Goal: Task Accomplishment & Management: Manage account settings

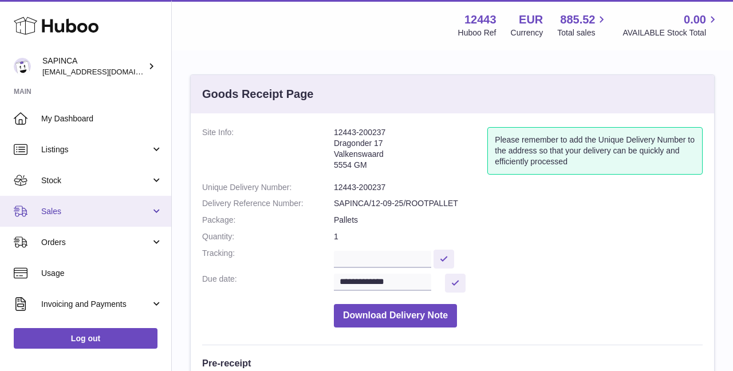
click at [61, 211] on span "Sales" at bounding box center [95, 211] width 109 height 11
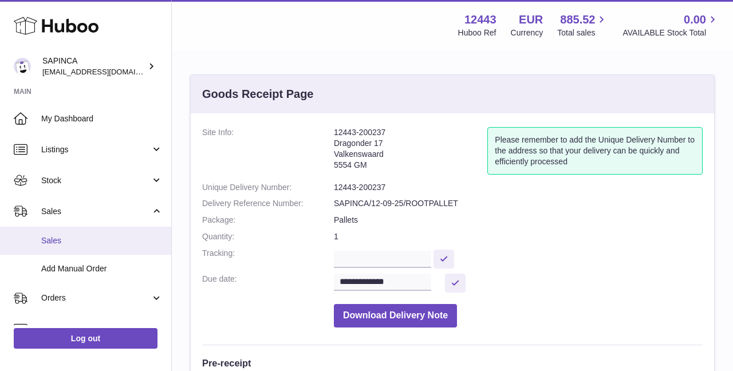
click at [58, 246] on span "Sales" at bounding box center [101, 240] width 121 height 11
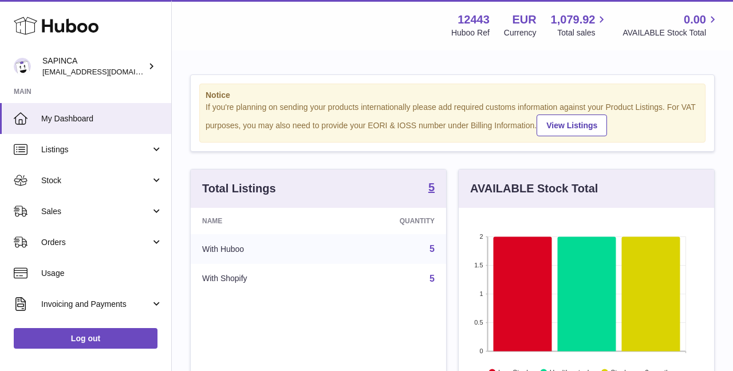
scroll to position [179, 255]
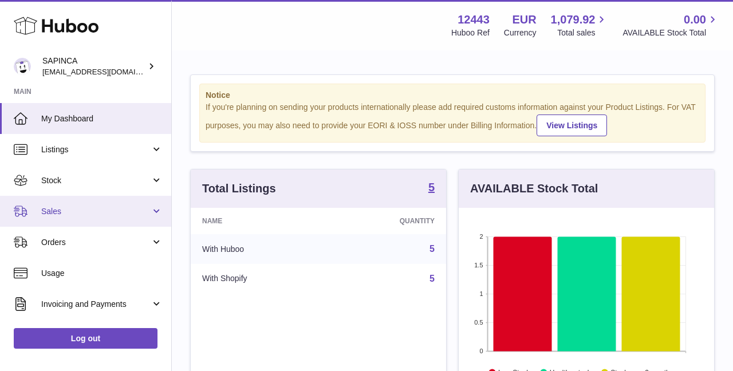
click at [62, 210] on span "Sales" at bounding box center [95, 211] width 109 height 11
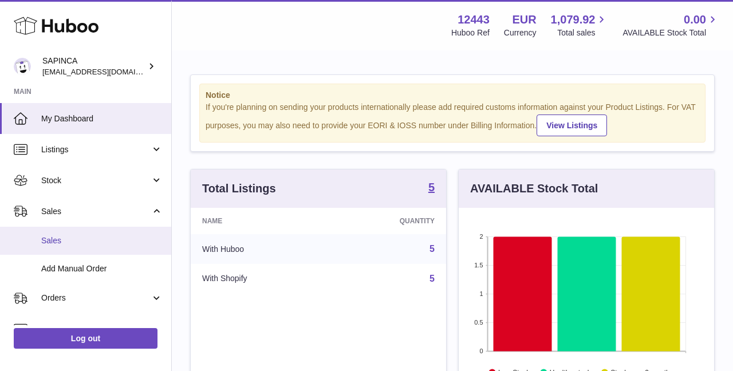
click at [55, 238] on span "Sales" at bounding box center [101, 240] width 121 height 11
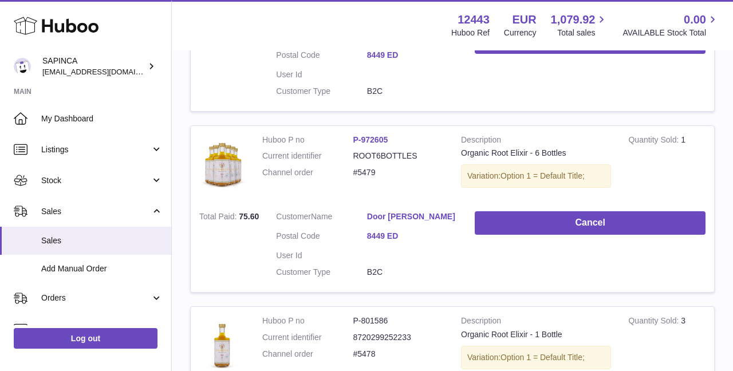
scroll to position [505, 0]
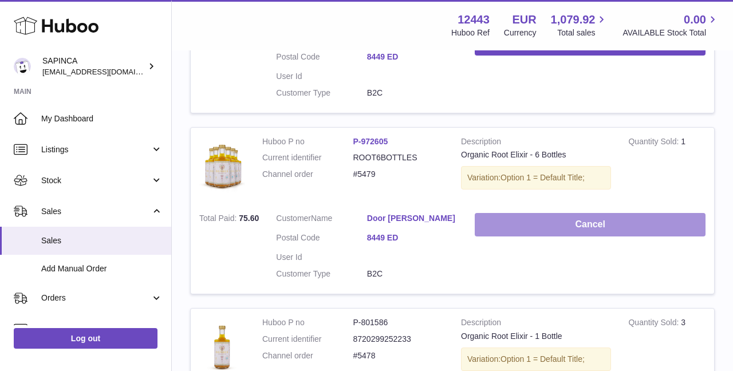
click at [579, 226] on button "Cancel" at bounding box center [590, 224] width 231 height 23
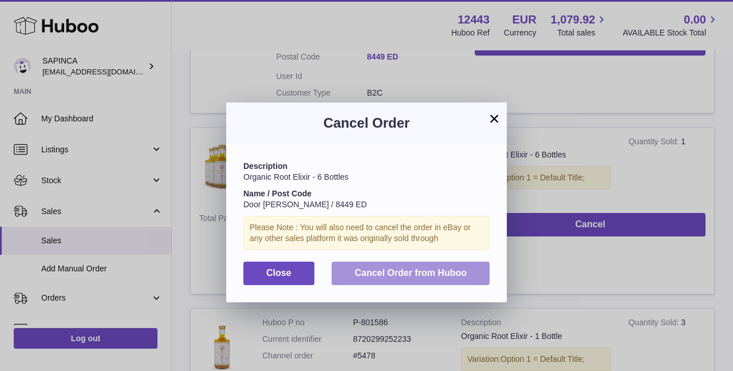
click at [423, 277] on span "Cancel Order from Huboo" at bounding box center [411, 273] width 112 height 10
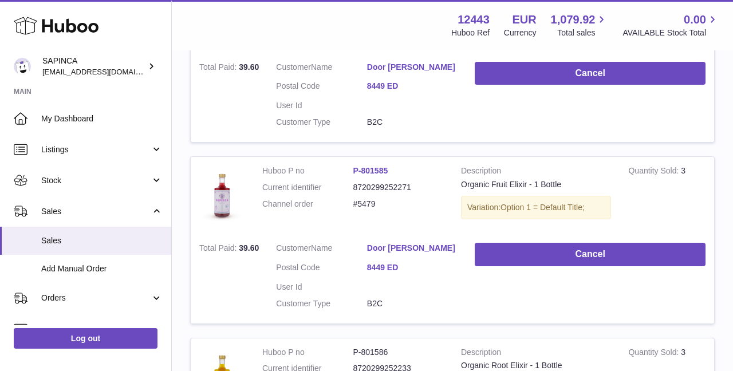
scroll to position [278, 0]
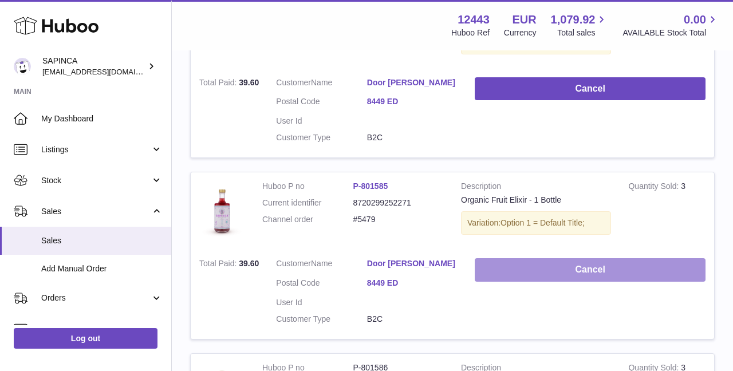
click at [565, 270] on button "Cancel" at bounding box center [590, 269] width 231 height 23
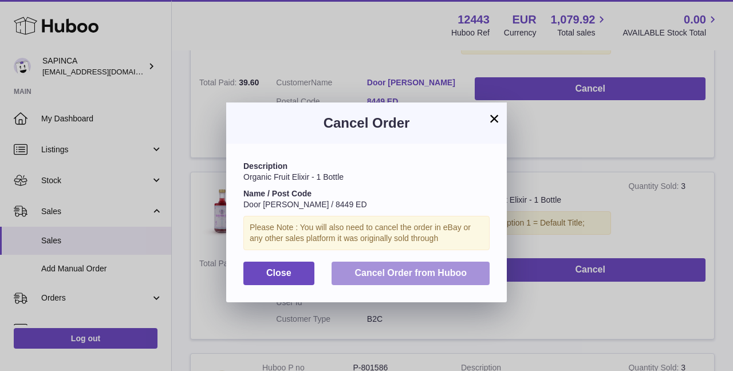
click at [441, 274] on span "Cancel Order from Huboo" at bounding box center [411, 273] width 112 height 10
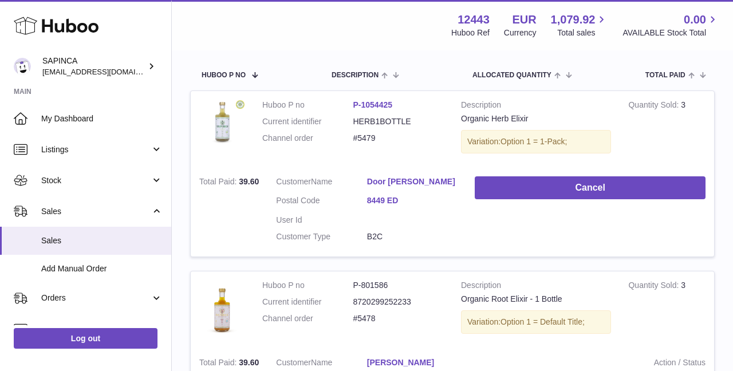
scroll to position [153, 0]
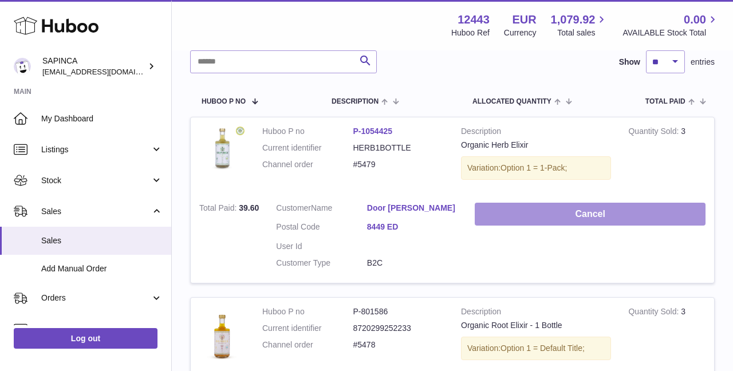
click at [556, 210] on button "Cancel" at bounding box center [590, 214] width 231 height 23
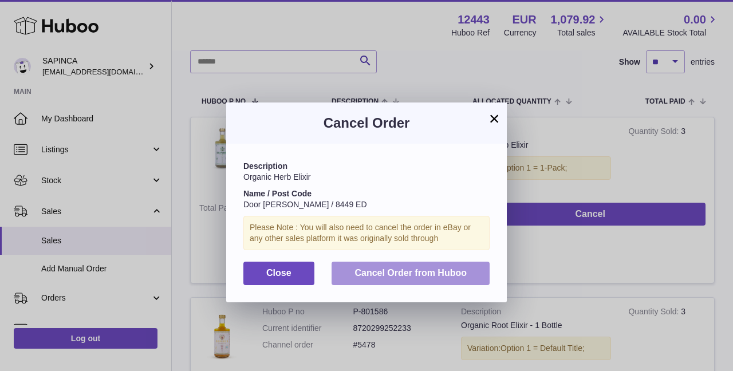
click at [427, 274] on span "Cancel Order from Huboo" at bounding box center [411, 273] width 112 height 10
